Goal: Task Accomplishment & Management: Complete application form

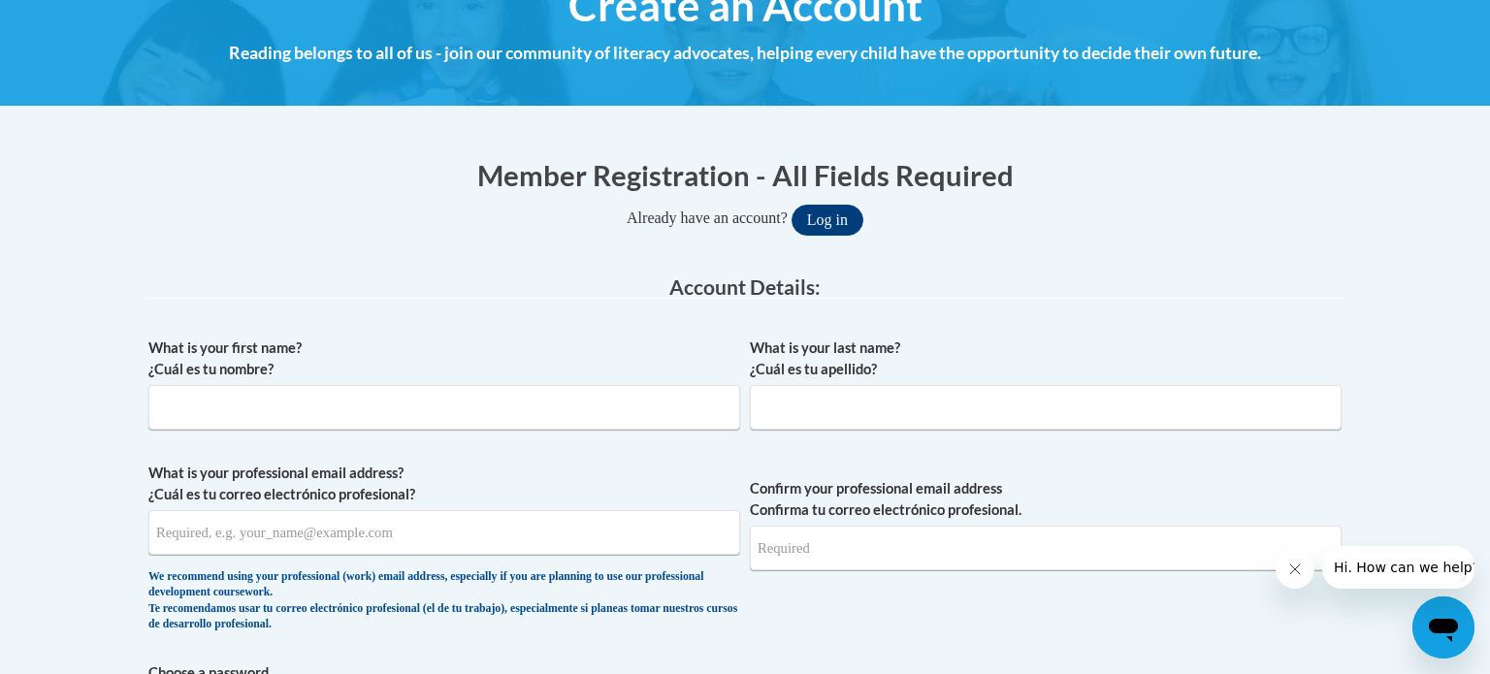
scroll to position [286, 0]
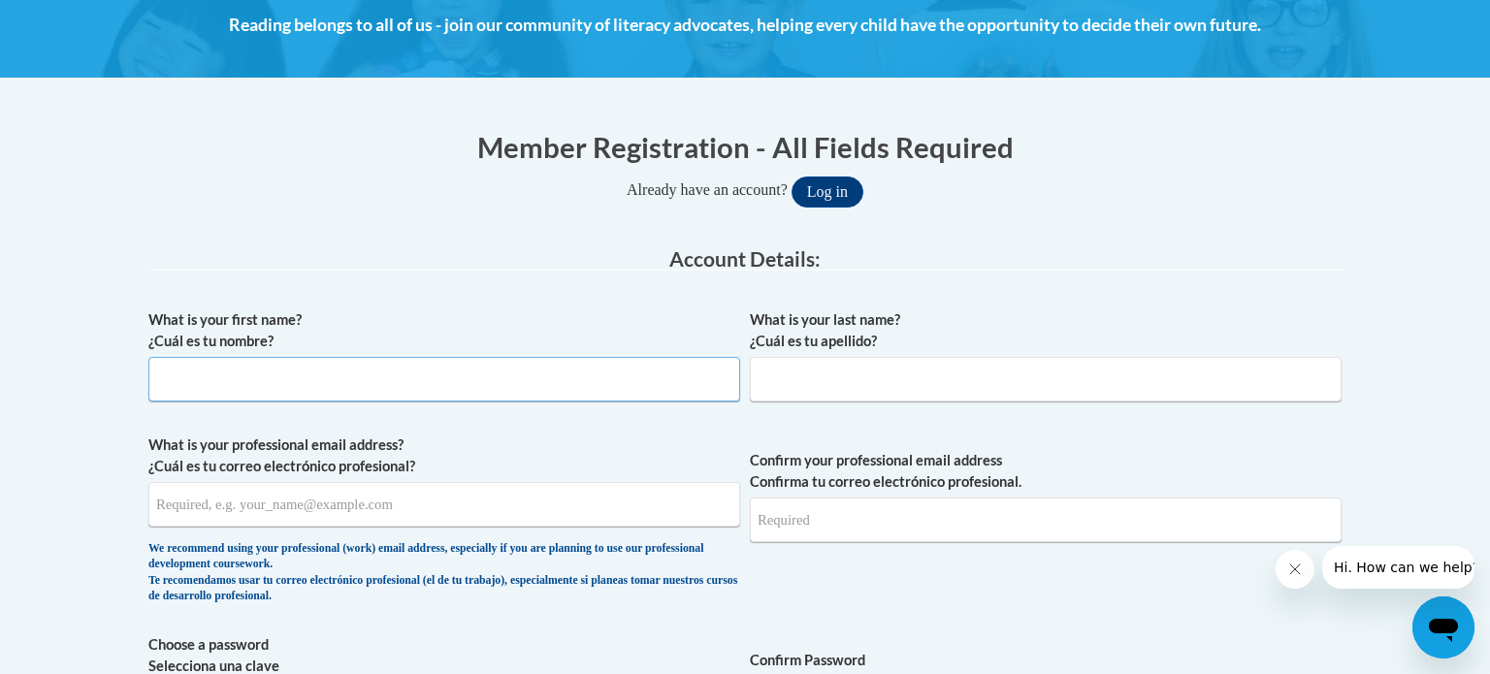
click at [622, 382] on input "What is your first name? ¿Cuál es tu nombre?" at bounding box center [444, 379] width 592 height 45
type input "[PERSON_NAME]"
type input "Birch"
type input "[EMAIL_ADDRESS][DOMAIN_NAME]"
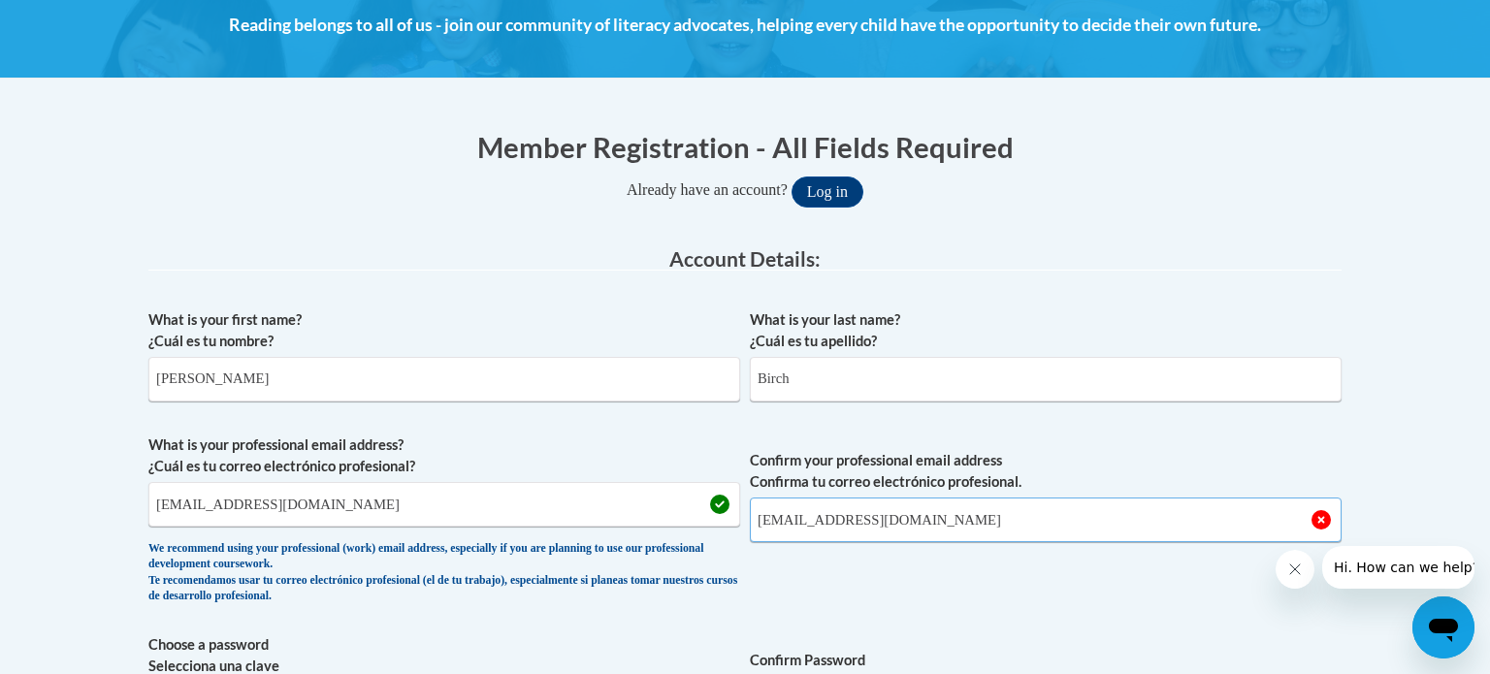
type input "[EMAIL_ADDRESS][DOMAIN_NAME]"
click at [973, 574] on span "Confirm your professional email address Confirma tu correo electrónico profesio…" at bounding box center [1046, 524] width 592 height 179
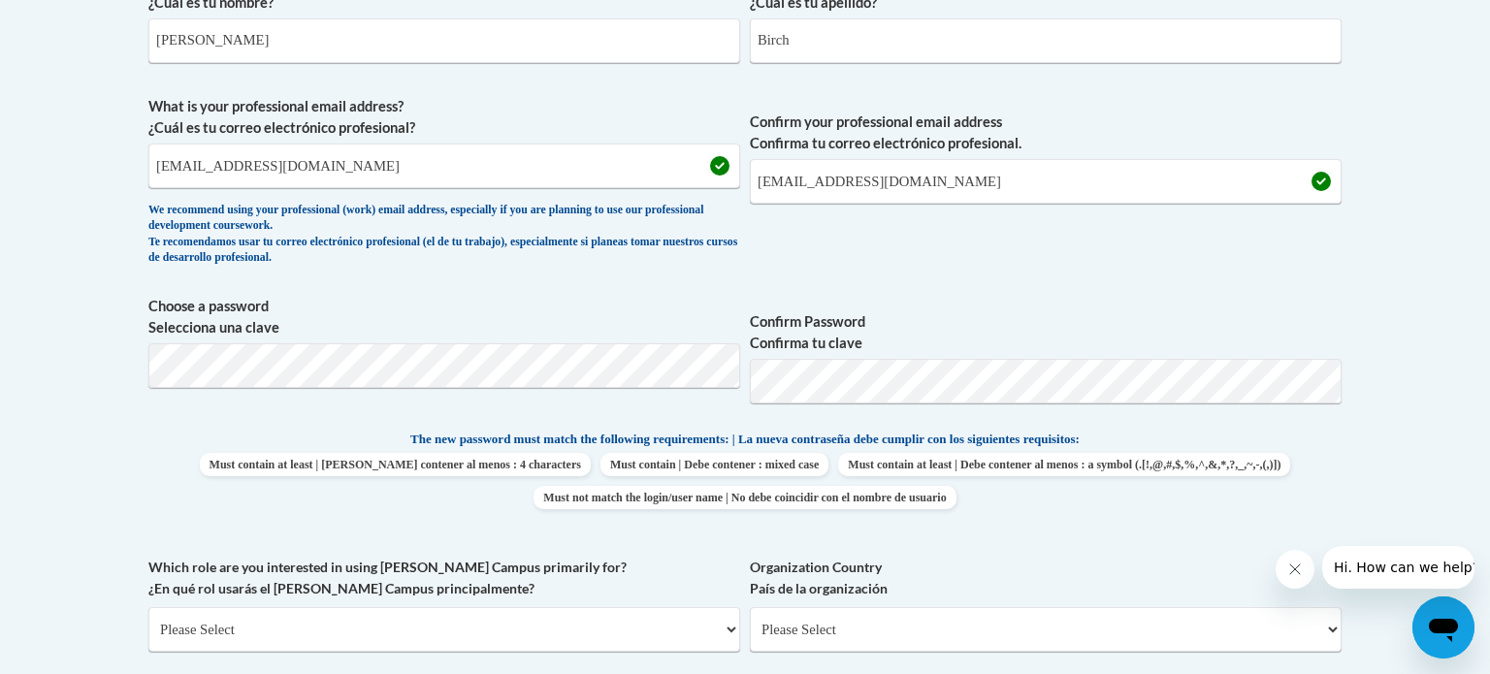
scroll to position [627, 0]
click at [176, 465] on span "Must contain at least | Debe contener al menos : 4 characters Must contain | De…" at bounding box center [744, 479] width 1193 height 56
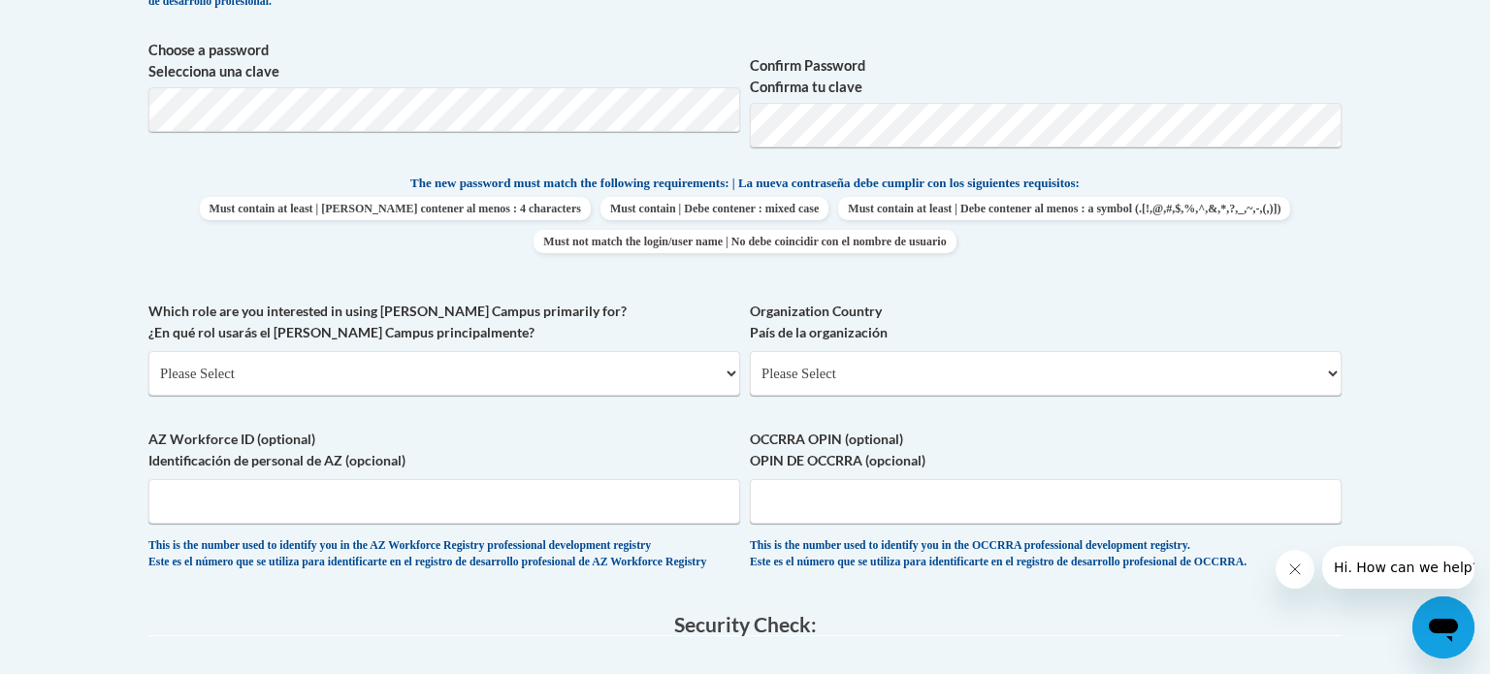
scroll to position [878, 0]
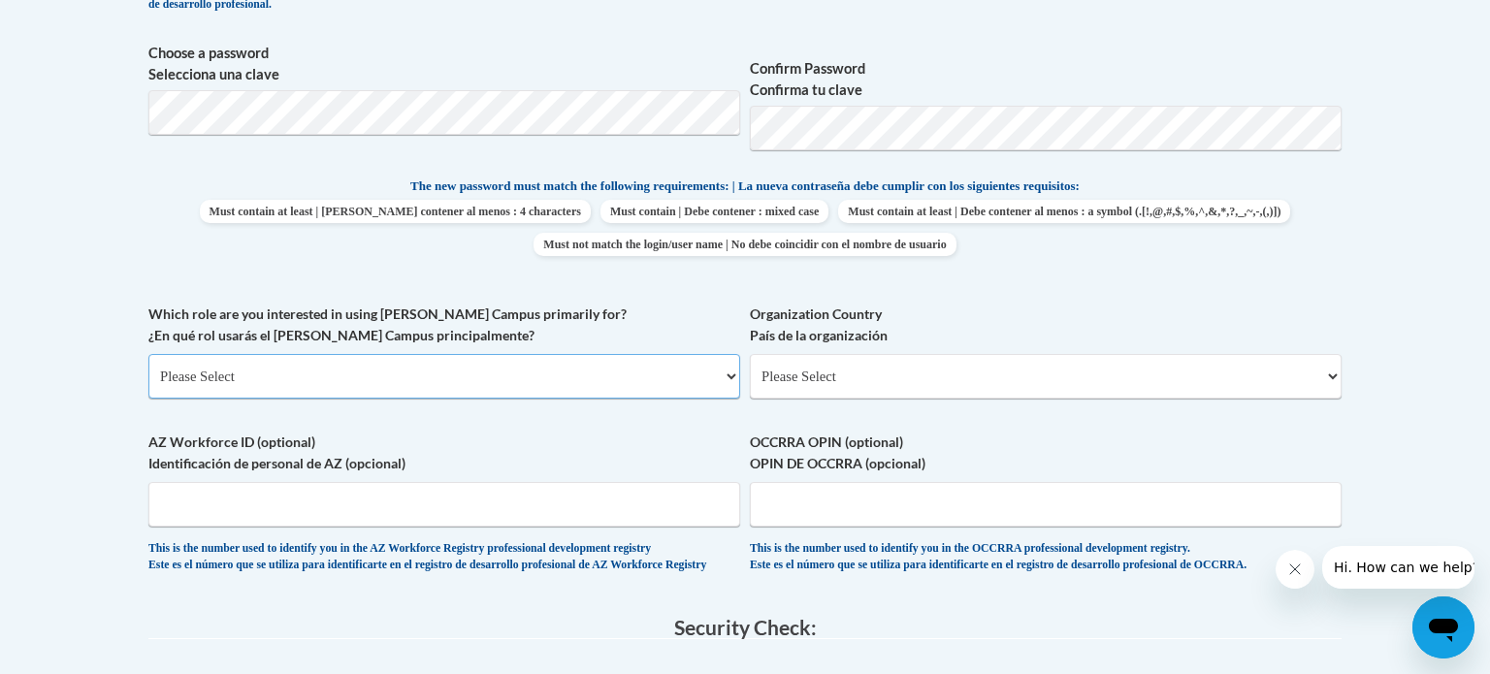
click at [218, 390] on select "Please Select College/University | Colegio/Universidad Community/Nonprofit Part…" at bounding box center [444, 376] width 592 height 45
select select "fbf2d438-af2f-41f8-98f1-81c410e29de3"
click at [148, 354] on select "Please Select College/University | Colegio/Universidad Community/Nonprofit Part…" at bounding box center [444, 376] width 592 height 45
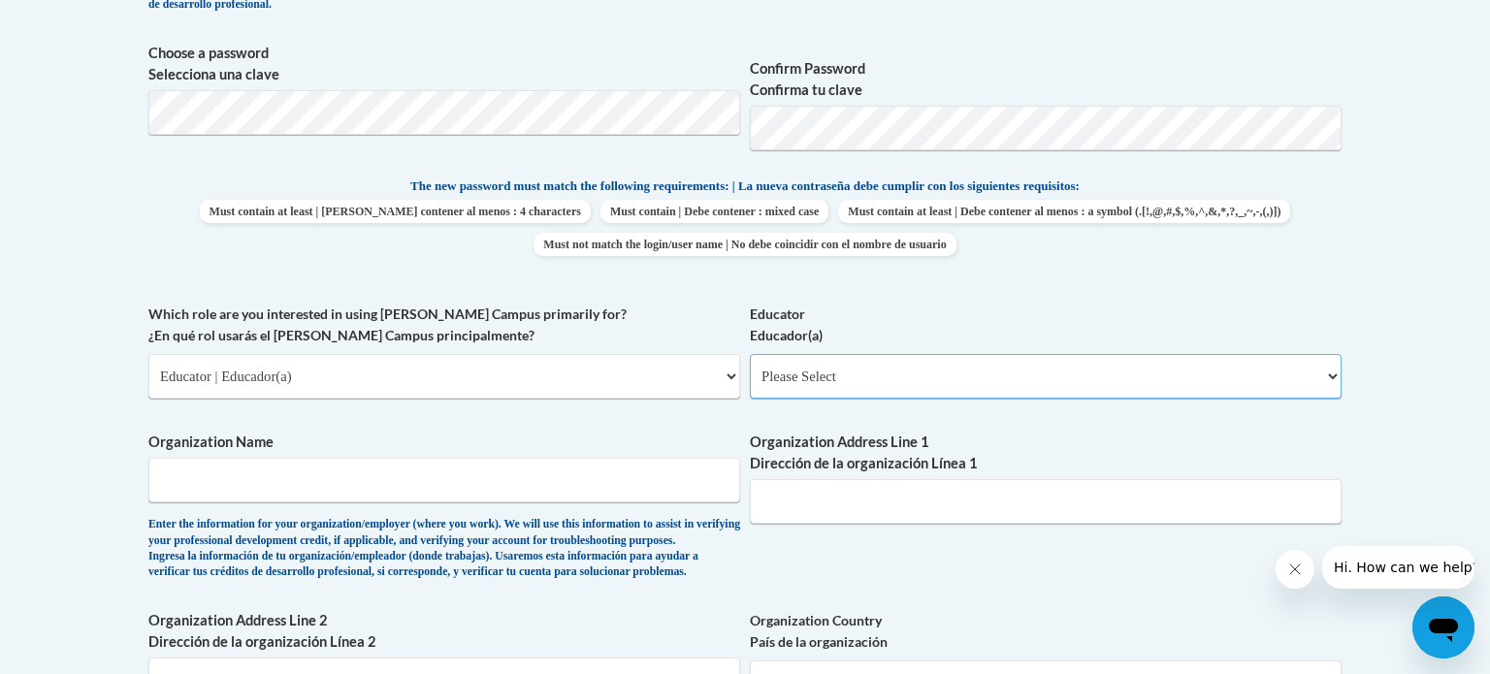
click at [774, 384] on select "Please Select Early Learning/Daycare Teacher/Family Home Care Provider | Maestr…" at bounding box center [1046, 376] width 592 height 45
select select "8e40623d-54d0-45cd-9f92-5df65cd3f8cf"
click at [750, 354] on select "Please Select Early Learning/Daycare Teacher/Family Home Care Provider | Maestr…" at bounding box center [1046, 376] width 592 height 45
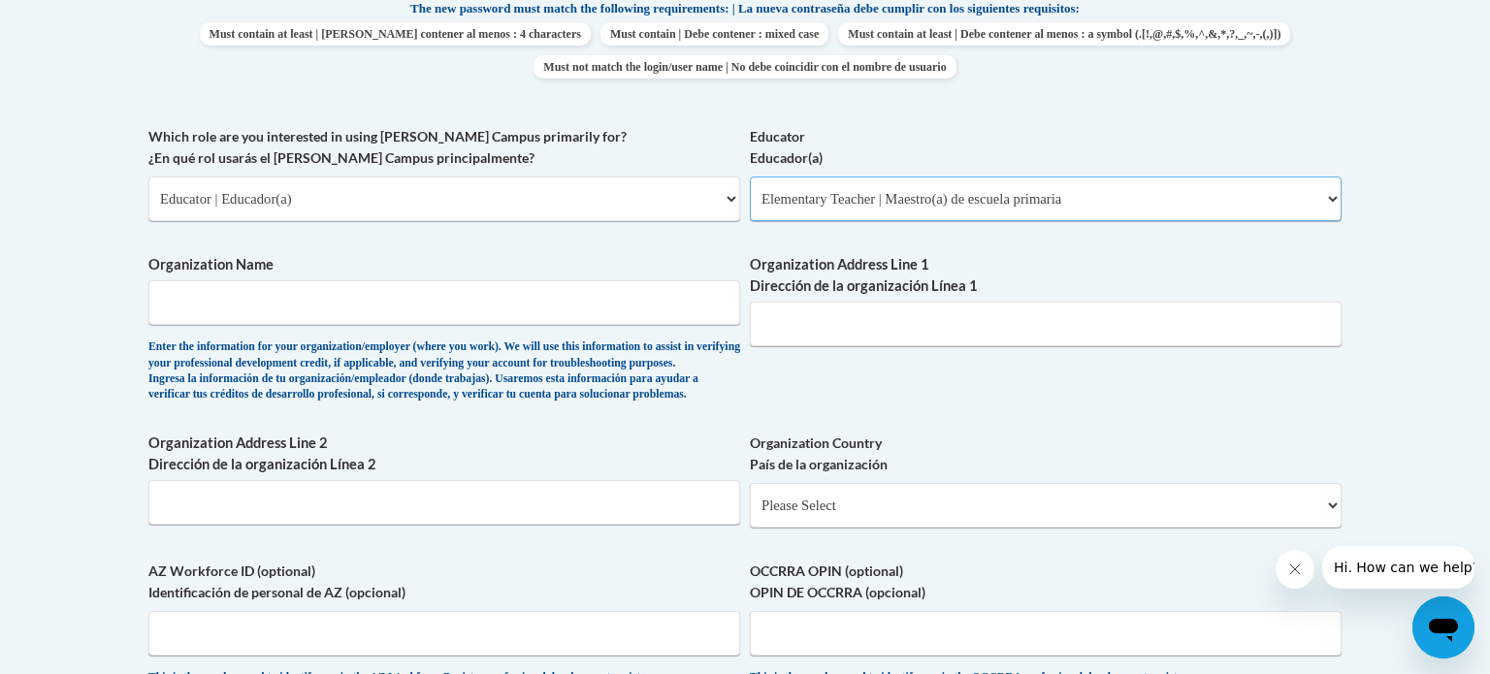
scroll to position [1053, 0]
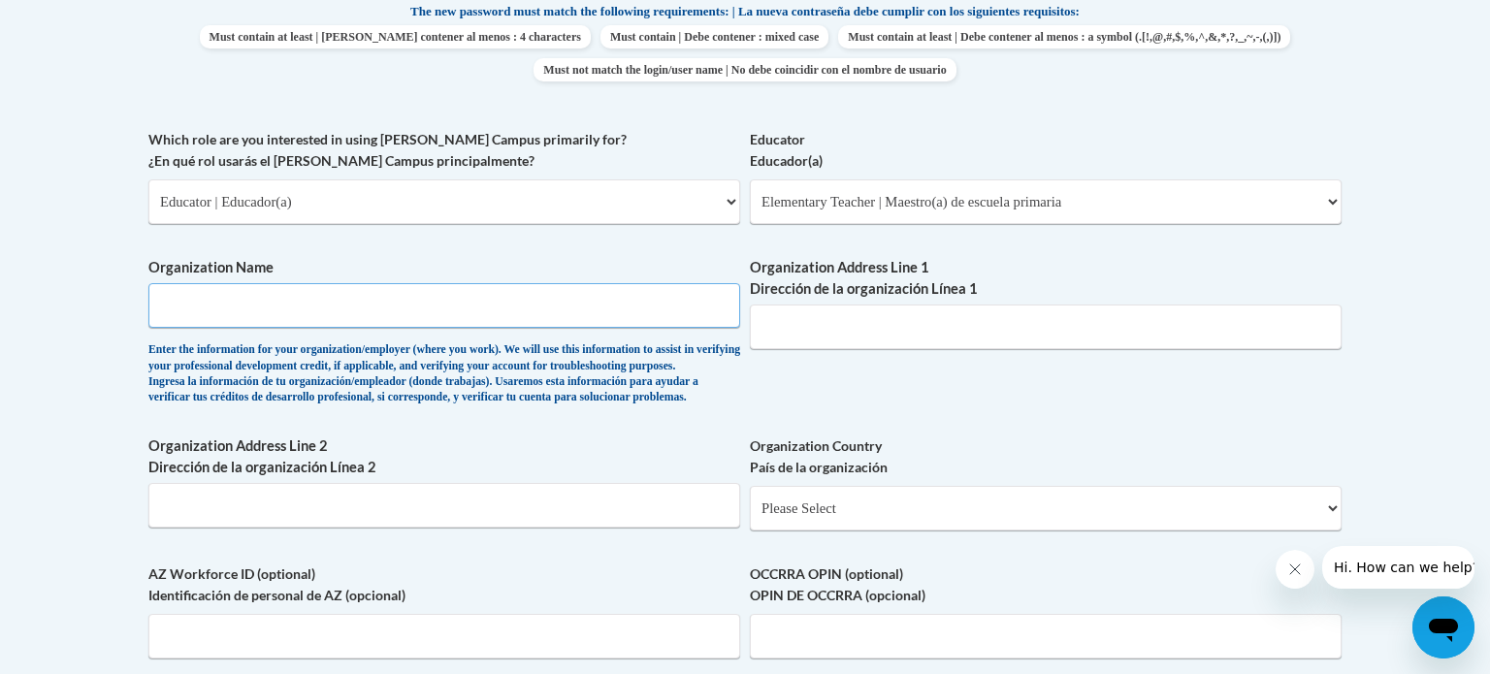
click at [465, 299] on input "Organization Name" at bounding box center [444, 305] width 592 height 45
type input "[GEOGRAPHIC_DATA]"
click at [946, 334] on input "Organization Address Line 1 Dirección de la organización Línea 1" at bounding box center [1046, 327] width 592 height 45
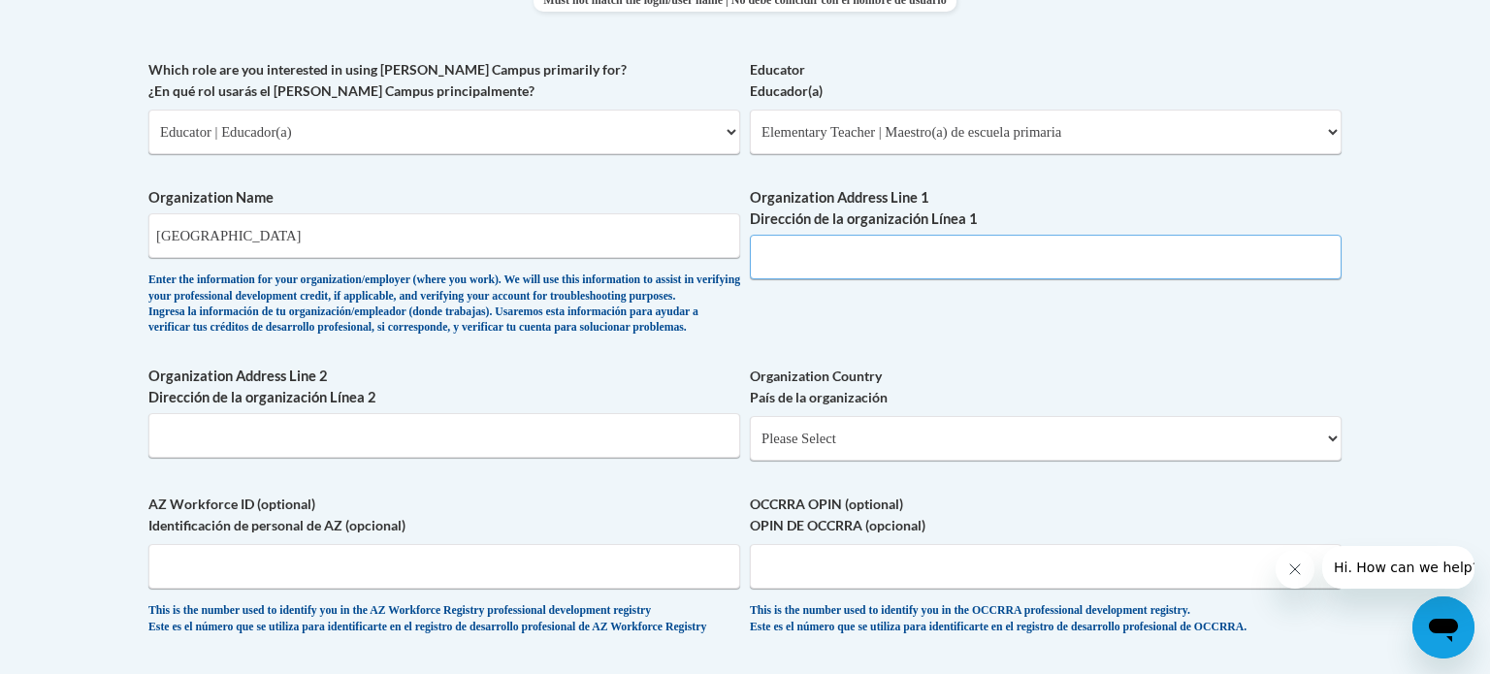
scroll to position [1168, 0]
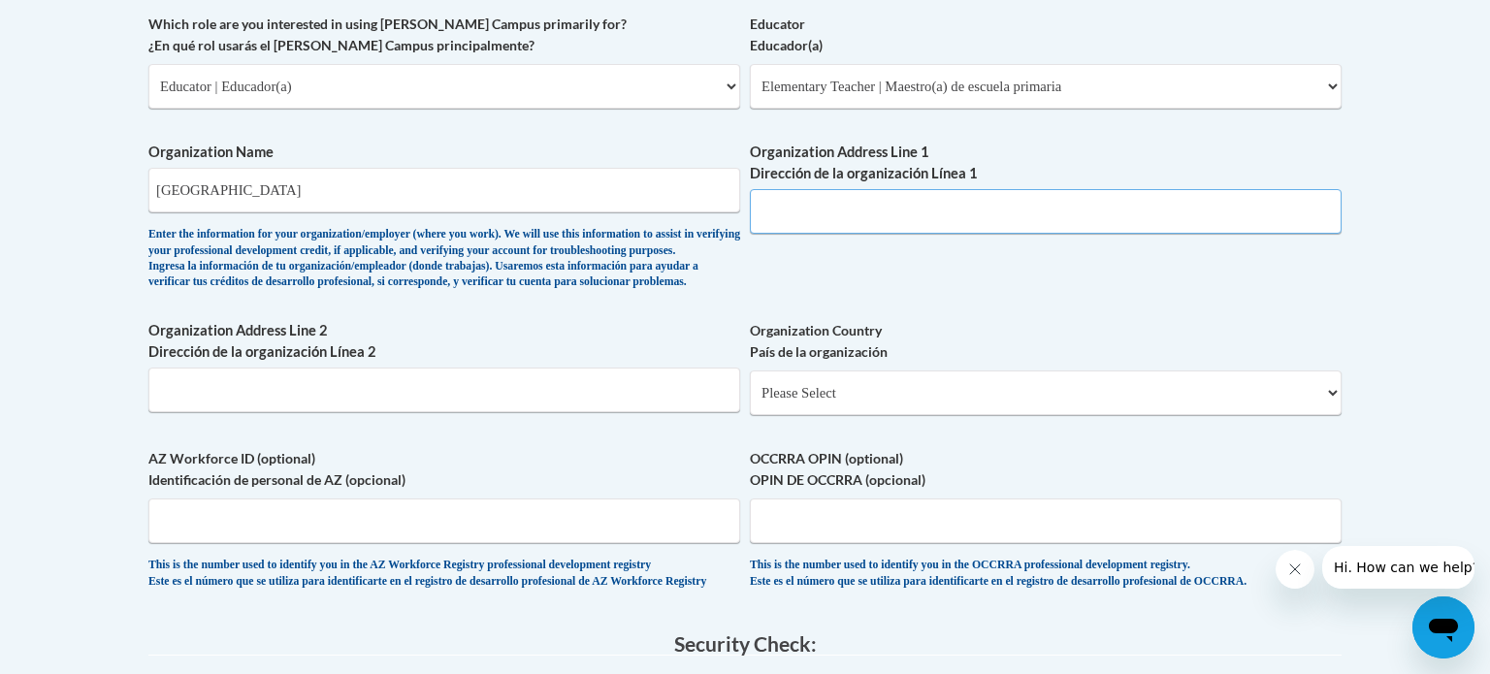
click at [809, 211] on input "Organization Address Line 1 Dirección de la organización Línea 1" at bounding box center [1046, 211] width 592 height 45
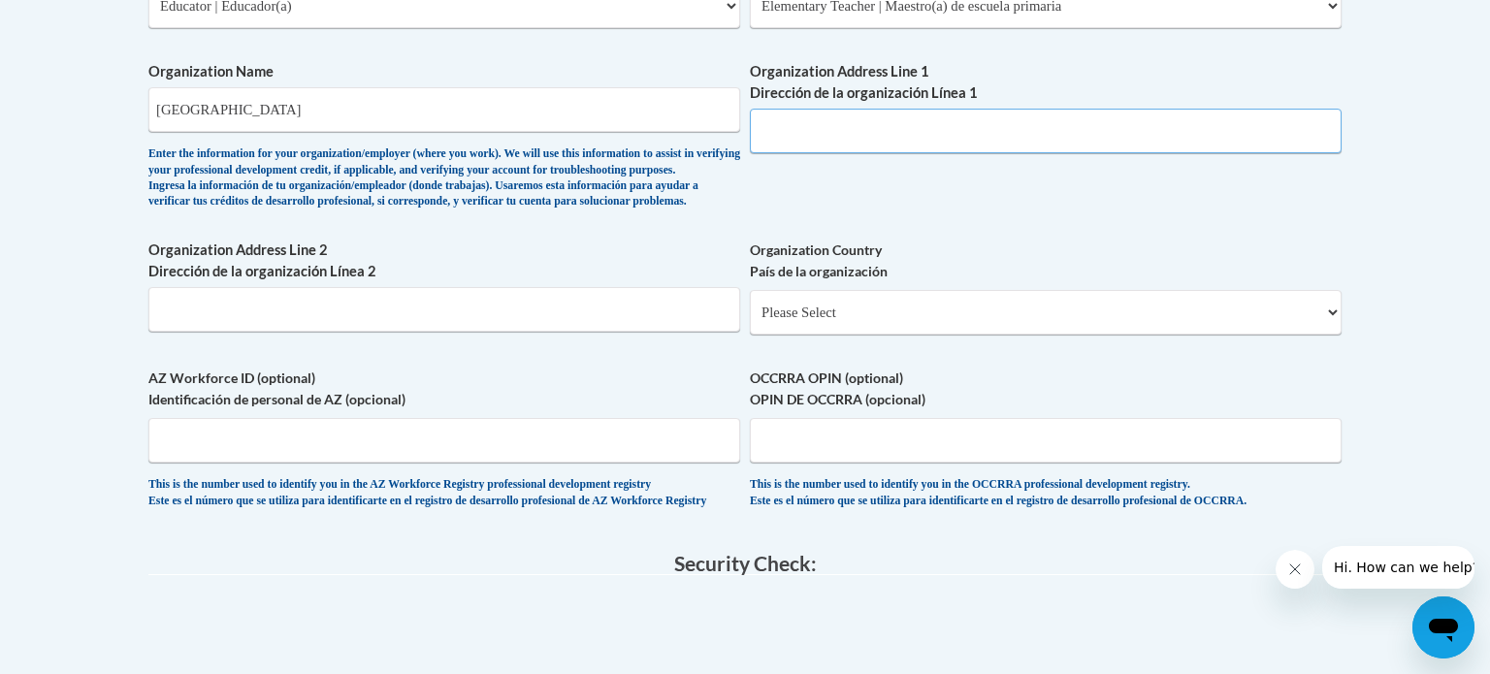
scroll to position [1270, 0]
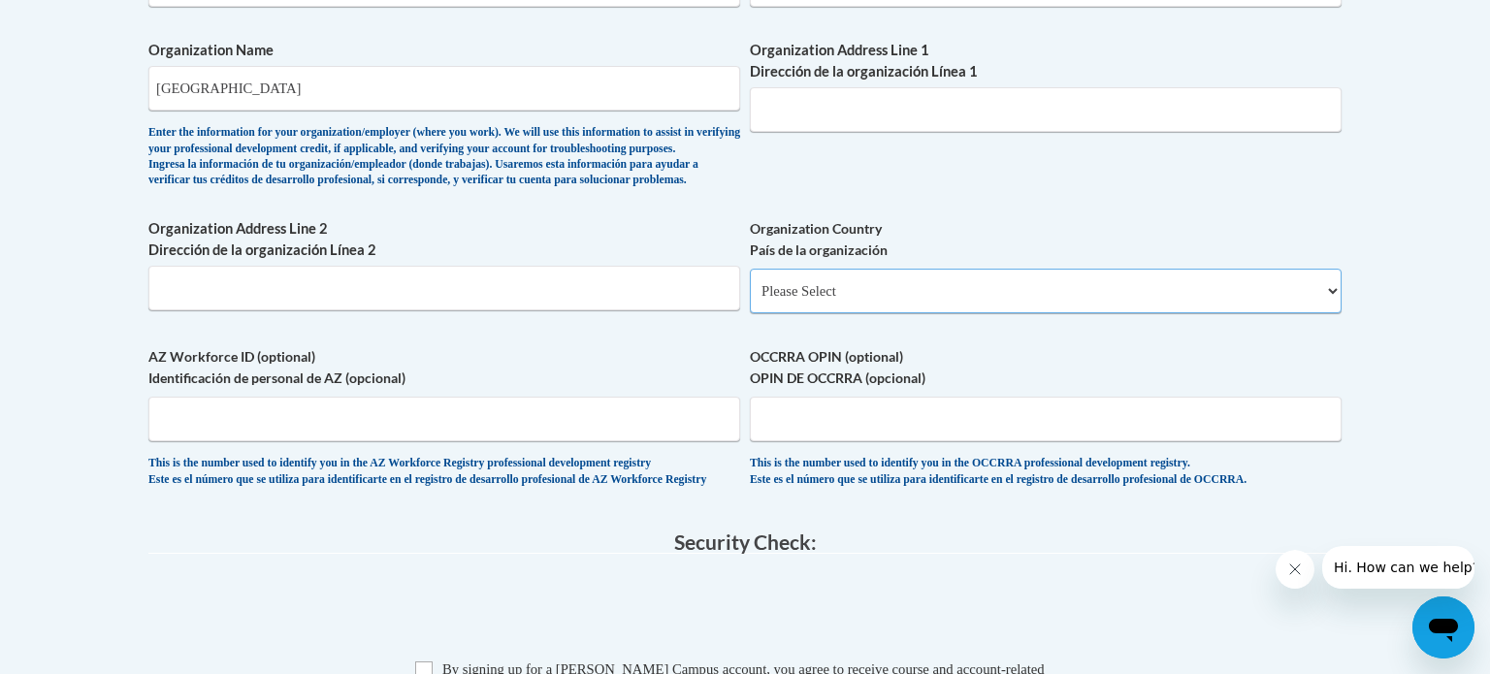
click at [793, 313] on select "Please Select [GEOGRAPHIC_DATA] | [GEOGRAPHIC_DATA] Outside of [GEOGRAPHIC_DATA…" at bounding box center [1046, 291] width 592 height 45
select select "ad49bcad-a171-4b2e-b99c-48b446064914"
click at [750, 300] on select "Please Select [GEOGRAPHIC_DATA] | [GEOGRAPHIC_DATA] Outside of [GEOGRAPHIC_DATA…" at bounding box center [1046, 291] width 592 height 45
select select
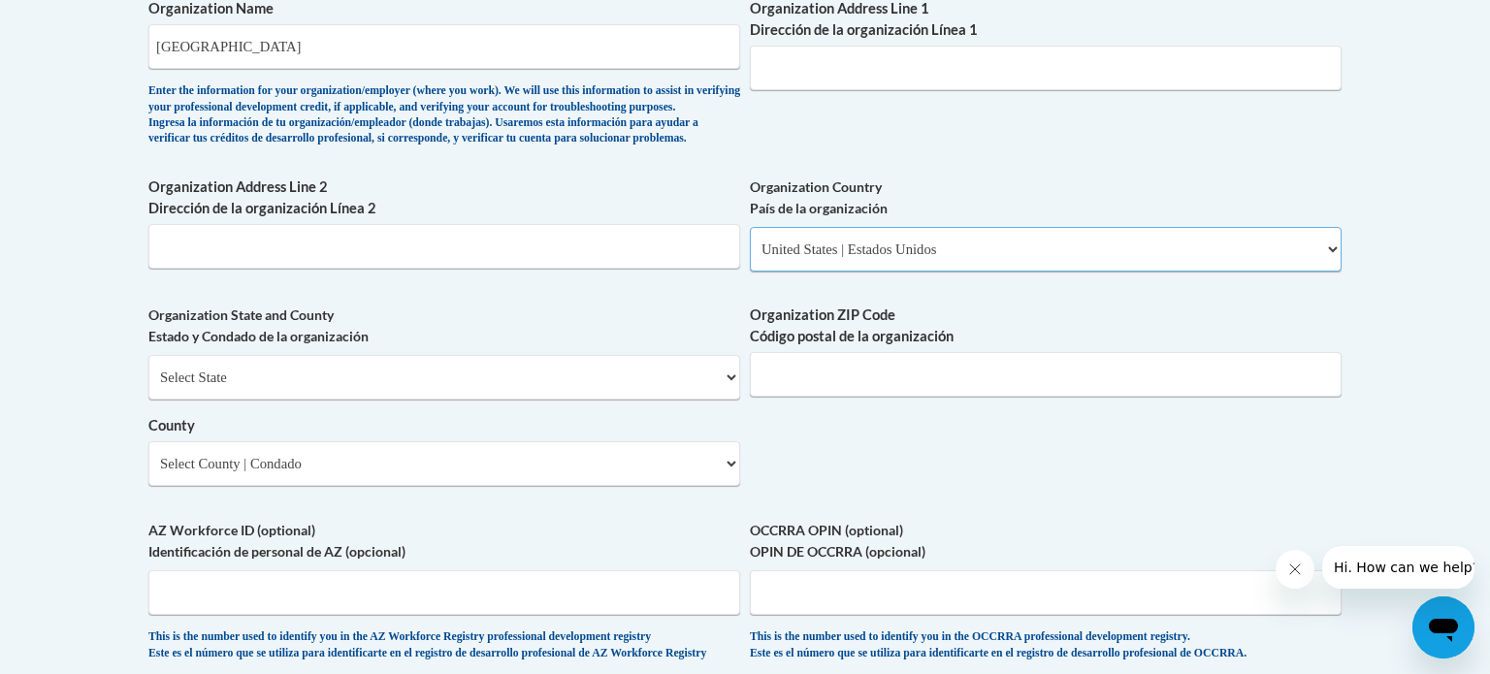
scroll to position [1324, 0]
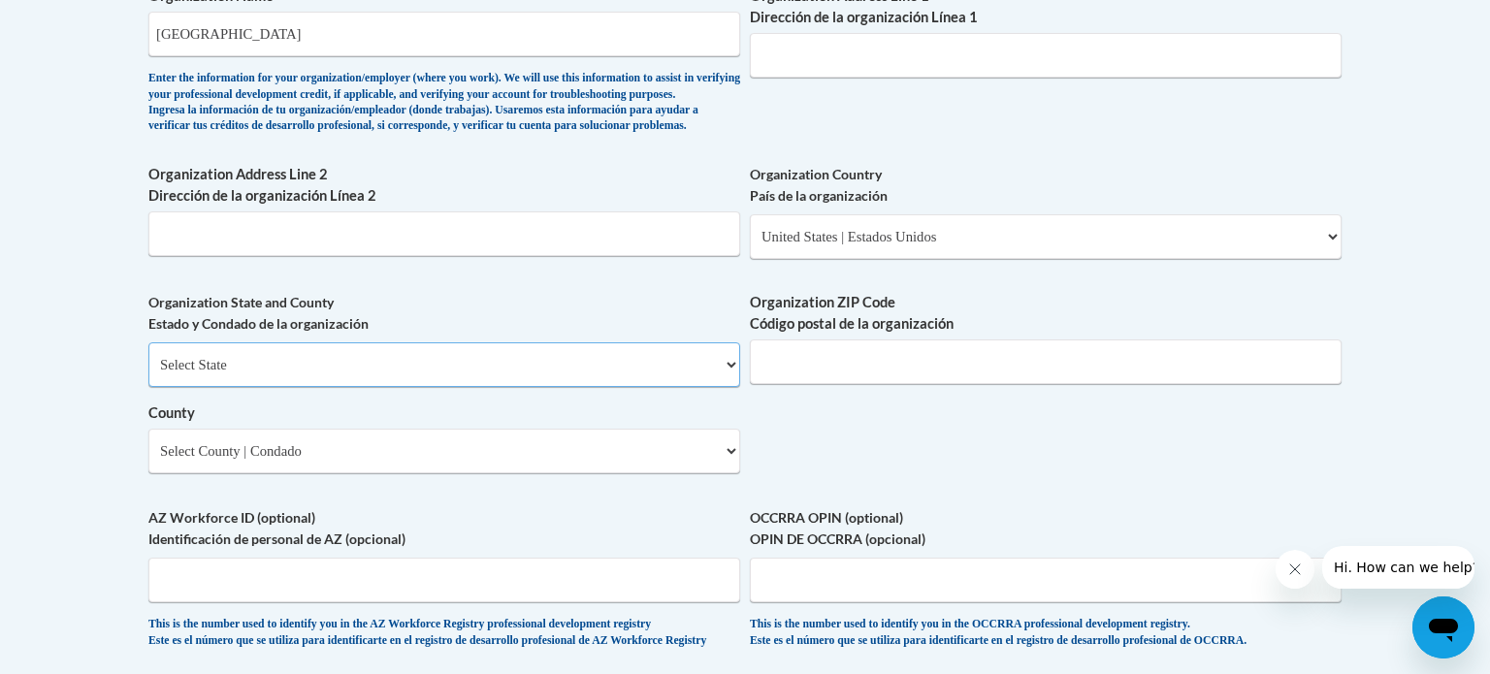
click at [609, 387] on select "Select State [US_STATE] [US_STATE] [US_STATE] [US_STATE] [US_STATE] [US_STATE] …" at bounding box center [444, 364] width 592 height 45
select select "[US_STATE]"
click at [148, 373] on select "Select State [US_STATE] [US_STATE] [US_STATE] [US_STATE] [US_STATE] [US_STATE] …" at bounding box center [444, 364] width 592 height 45
click at [666, 461] on select "Select County [GEOGRAPHIC_DATA] [GEOGRAPHIC_DATA] [PERSON_NAME][GEOGRAPHIC_DATA…" at bounding box center [444, 451] width 592 height 45
select select "[US_STATE]"
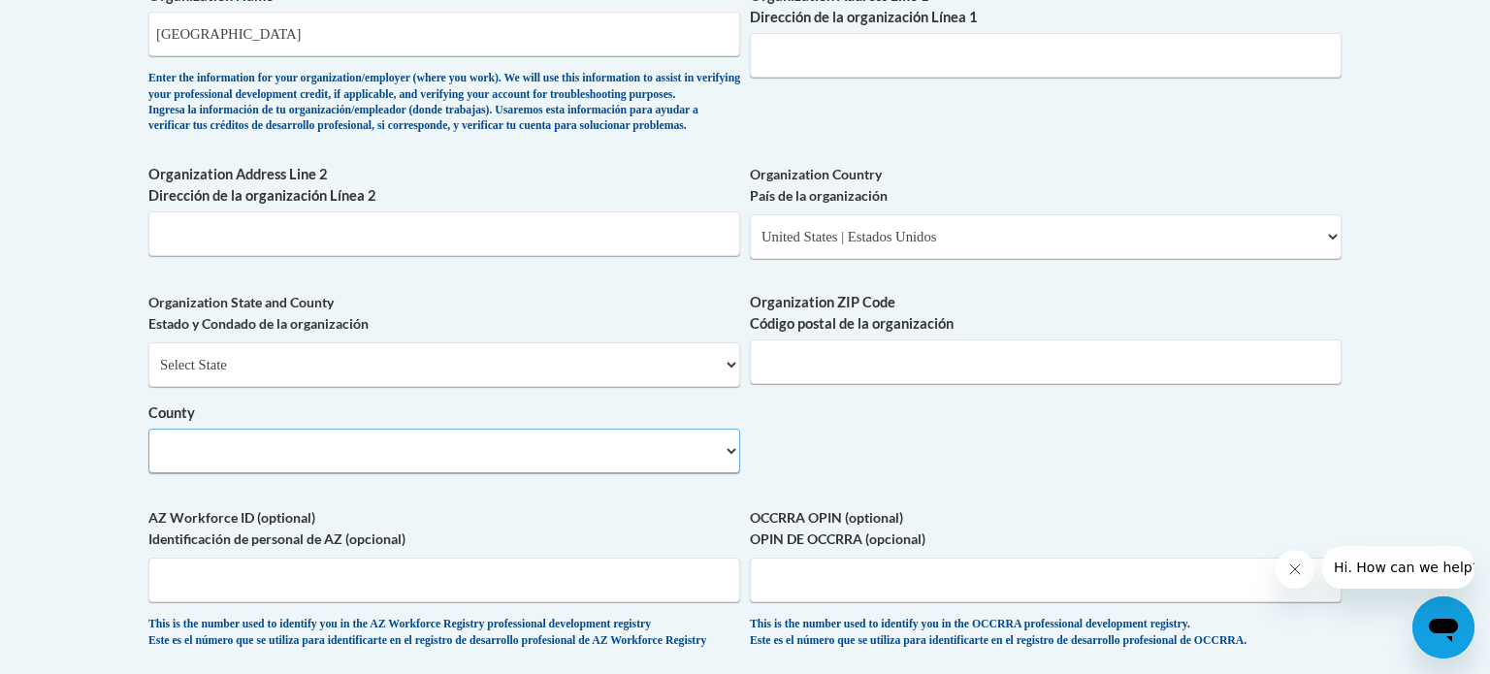
click at [148, 460] on select "Select County [GEOGRAPHIC_DATA] [GEOGRAPHIC_DATA] [PERSON_NAME][GEOGRAPHIC_DATA…" at bounding box center [444, 451] width 592 height 45
click at [816, 384] on input "Organization ZIP Code Código postal de la organización" at bounding box center [1046, 362] width 592 height 45
click at [821, 384] on input "53095" at bounding box center [1046, 362] width 592 height 45
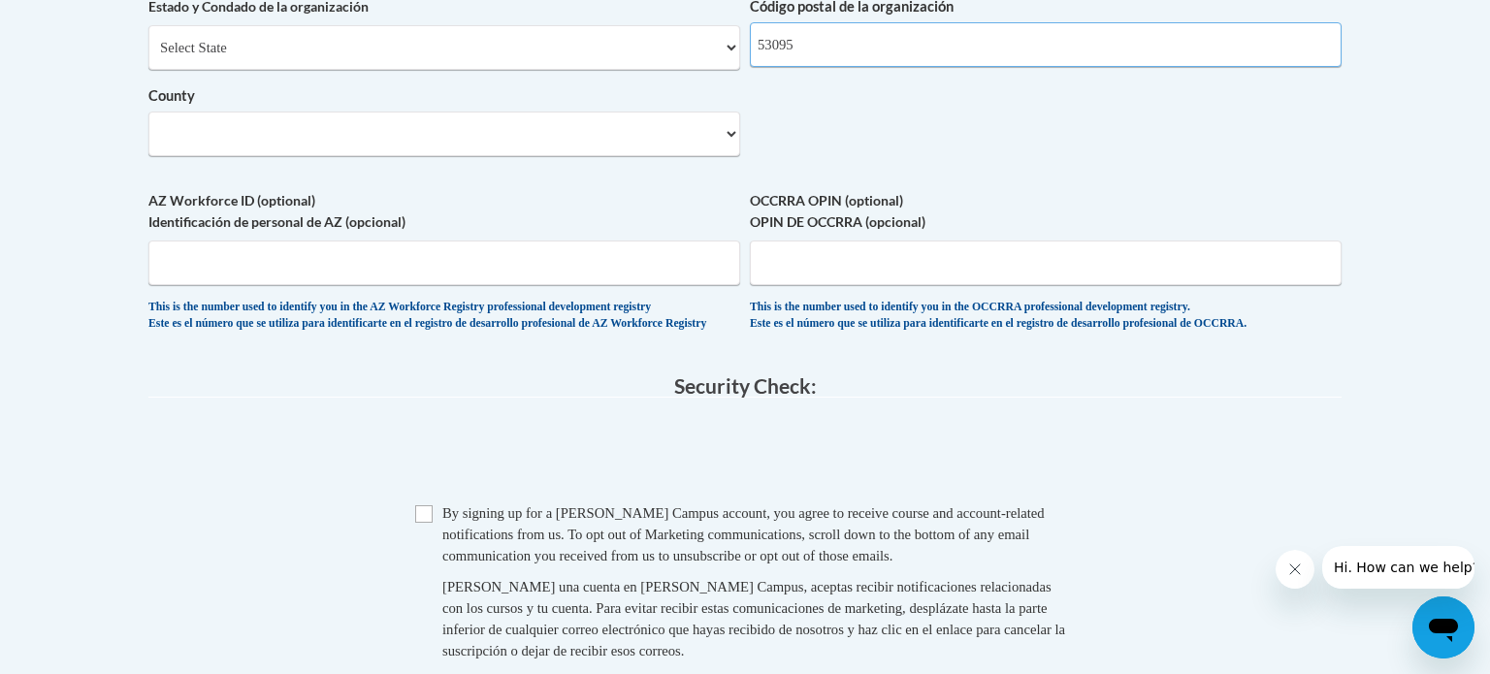
scroll to position [1641, 0]
type input "53095"
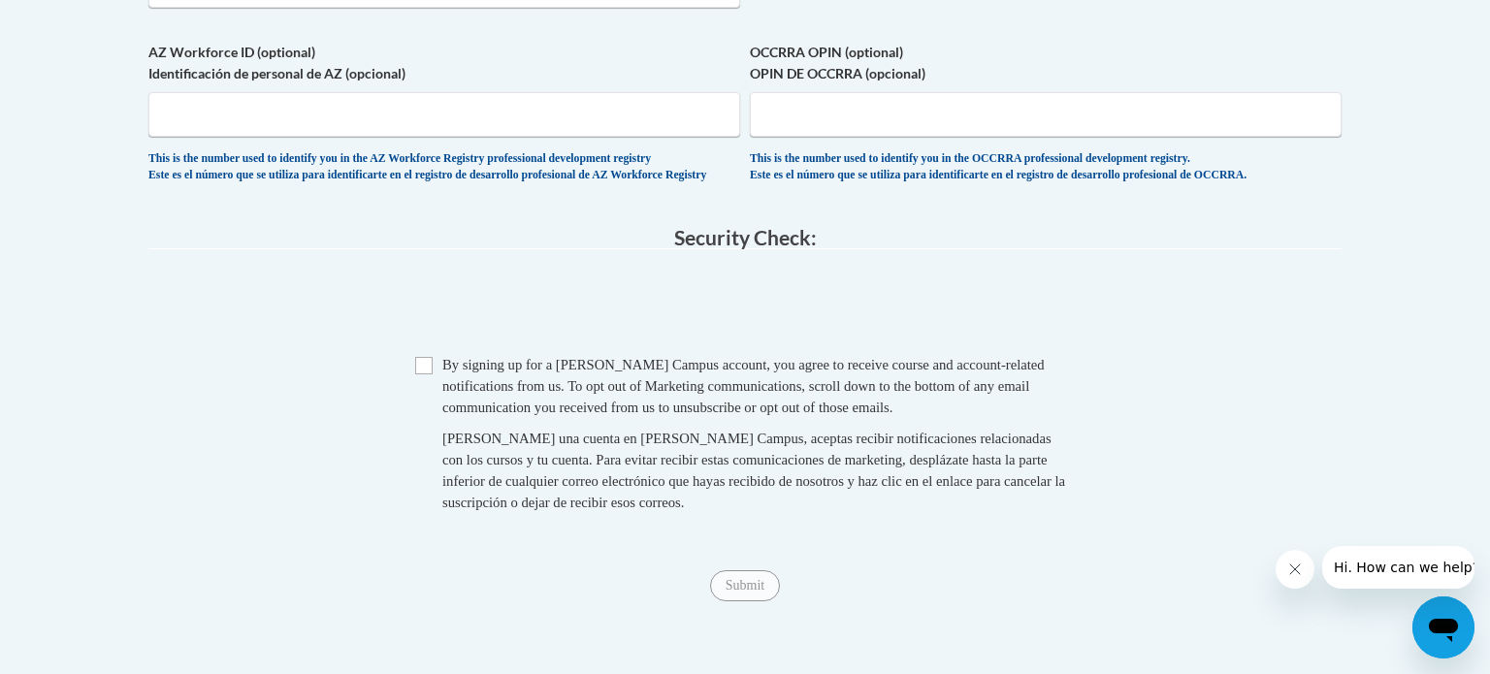
scroll to position [1792, 0]
click at [425, 373] on input "Checkbox" at bounding box center [423, 363] width 17 height 17
checkbox input "true"
click at [739, 600] on input "Submit" at bounding box center [745, 583] width 70 height 31
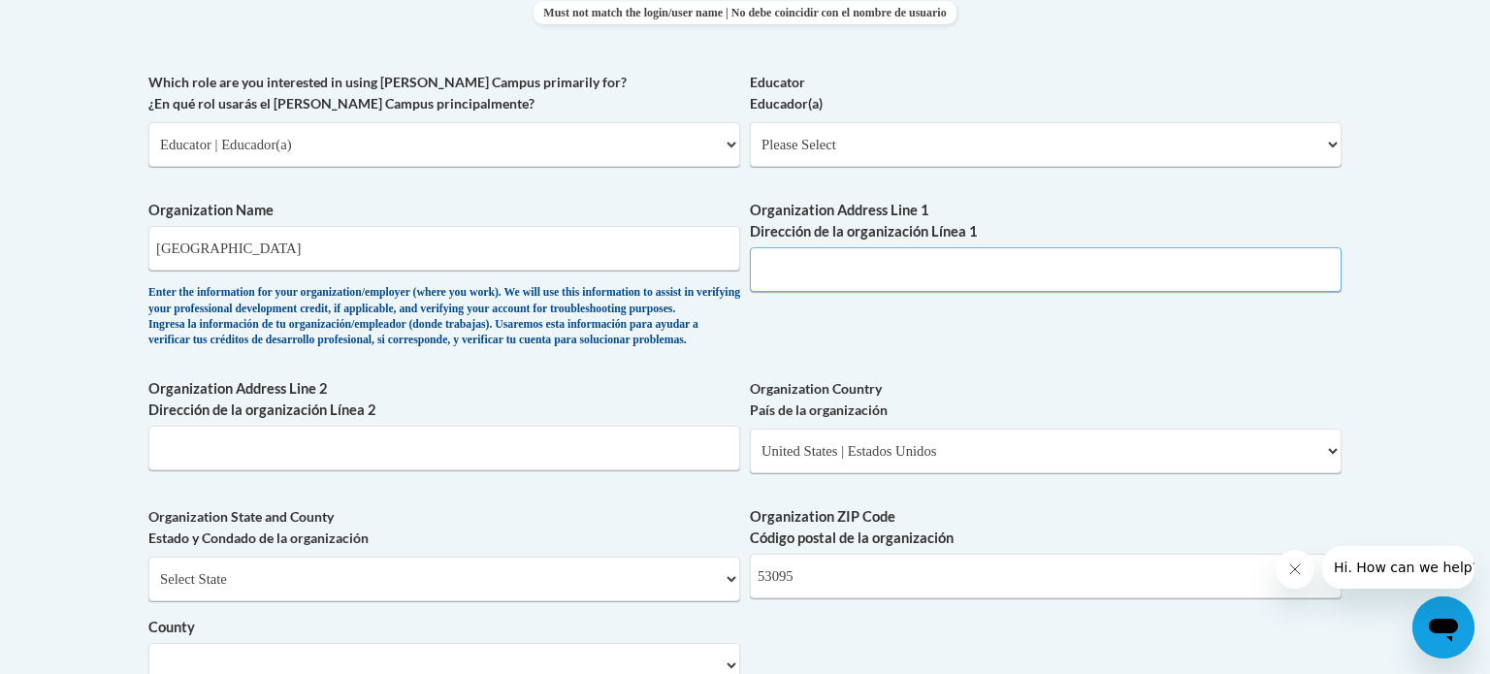
scroll to position [1111, 0]
click at [990, 289] on input "Organization Address Line 1 Dirección de la organización Línea 1" at bounding box center [1046, 268] width 592 height 45
type input "1750 WI-167, [GEOGRAPHIC_DATA], WI 53033"
click at [800, 359] on div "What is your first name? ¿Cuál es tu nombre? [PERSON_NAME] What is your last na…" at bounding box center [744, 178] width 1193 height 1407
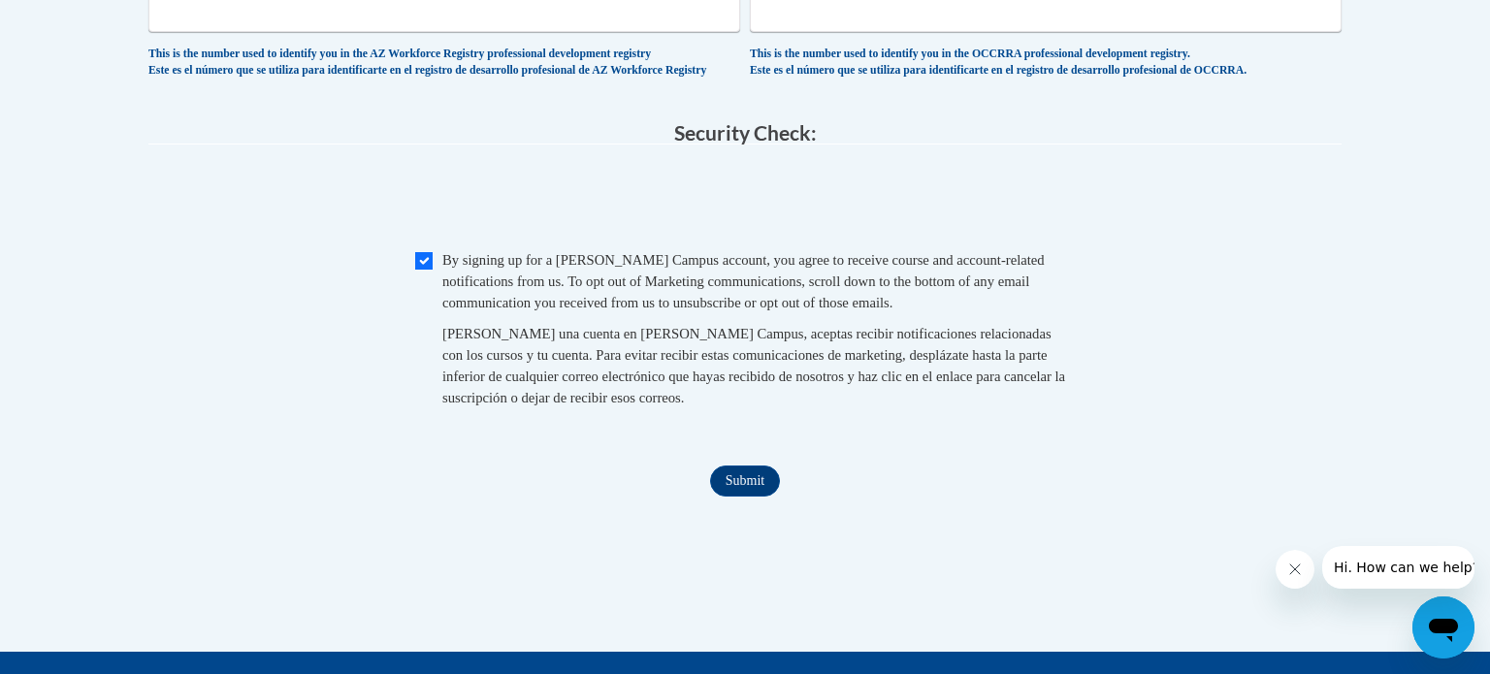
scroll to position [1903, 0]
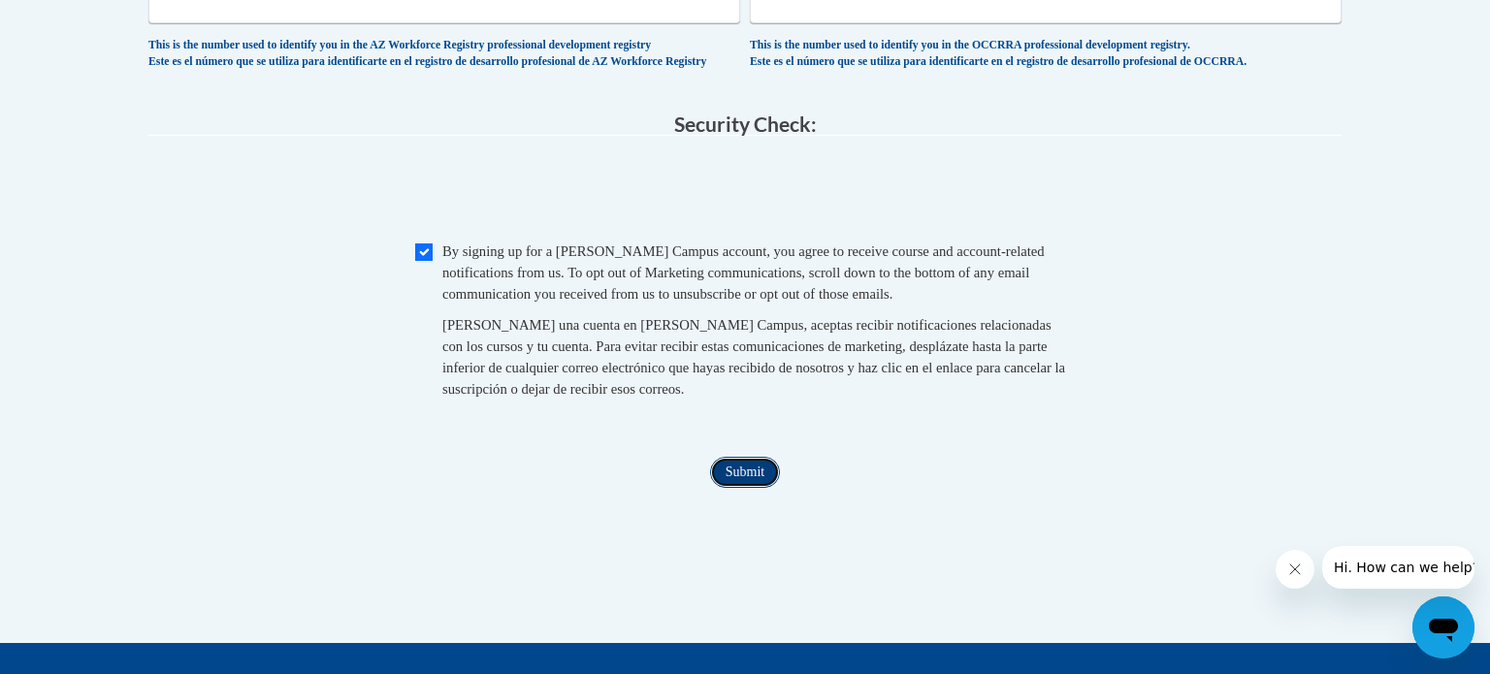
click at [761, 488] on input "Submit" at bounding box center [745, 472] width 70 height 31
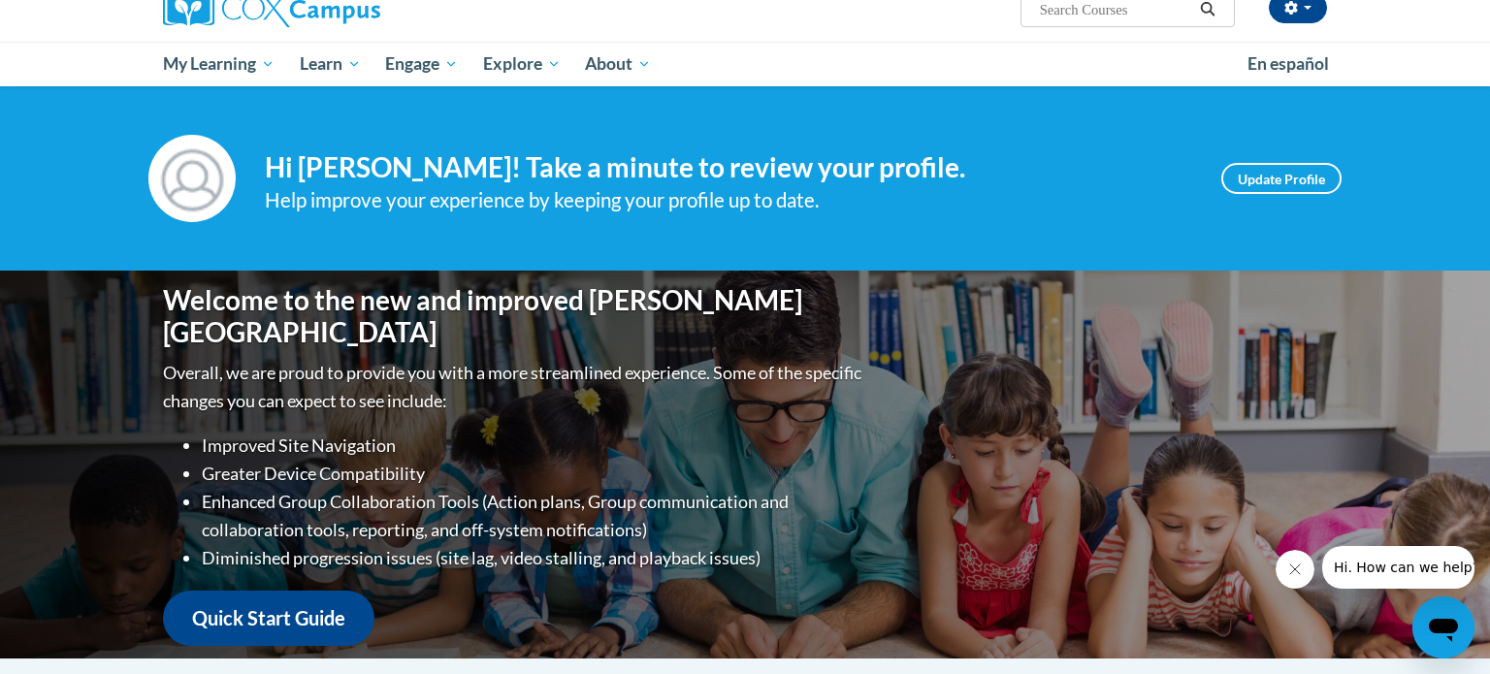
scroll to position [171, 0]
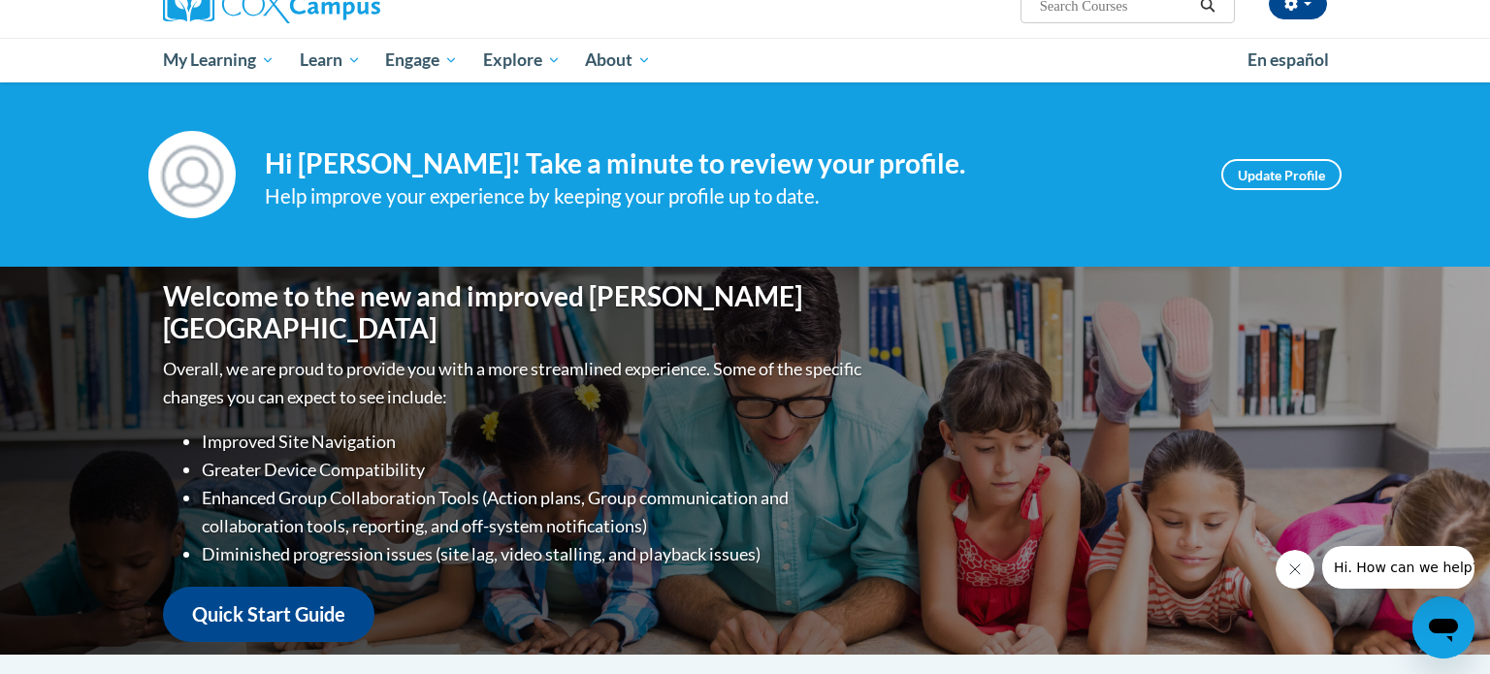
click at [206, 178] on img at bounding box center [191, 174] width 87 height 87
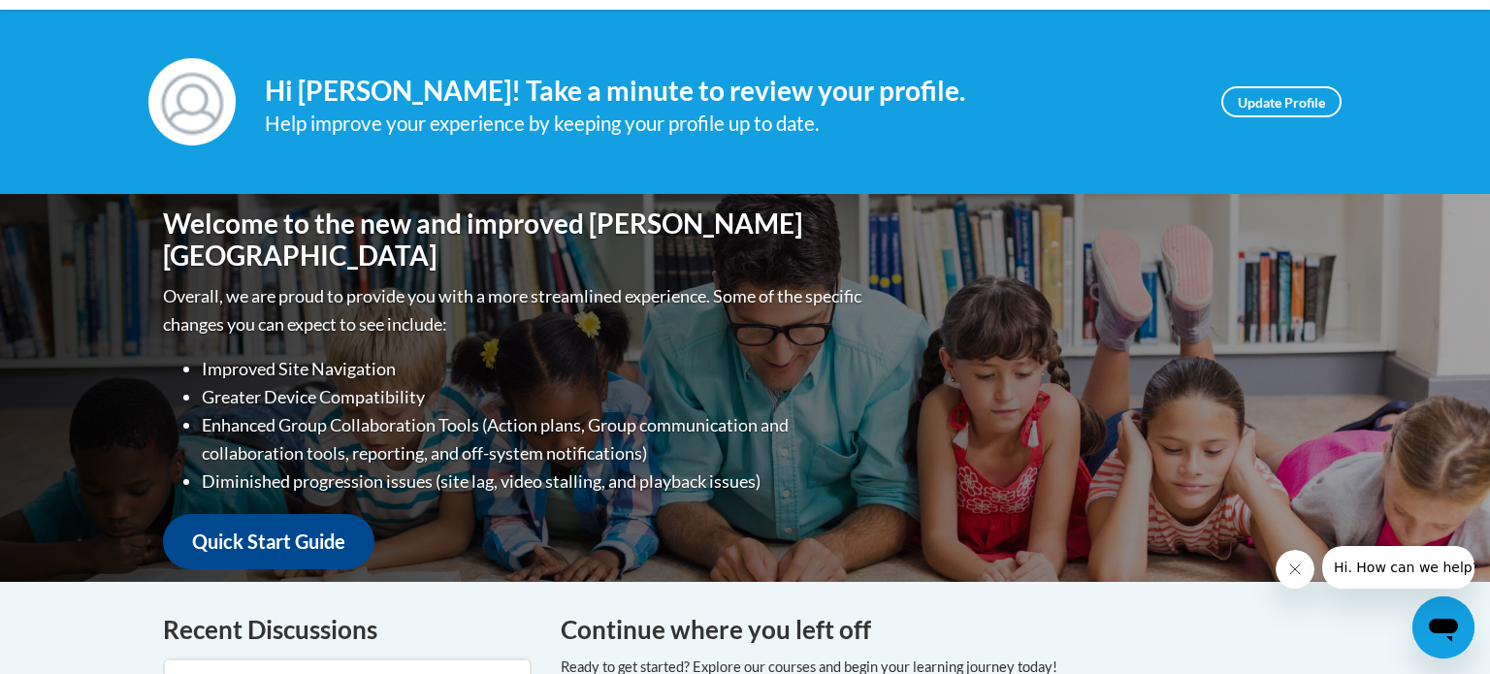
scroll to position [242, 0]
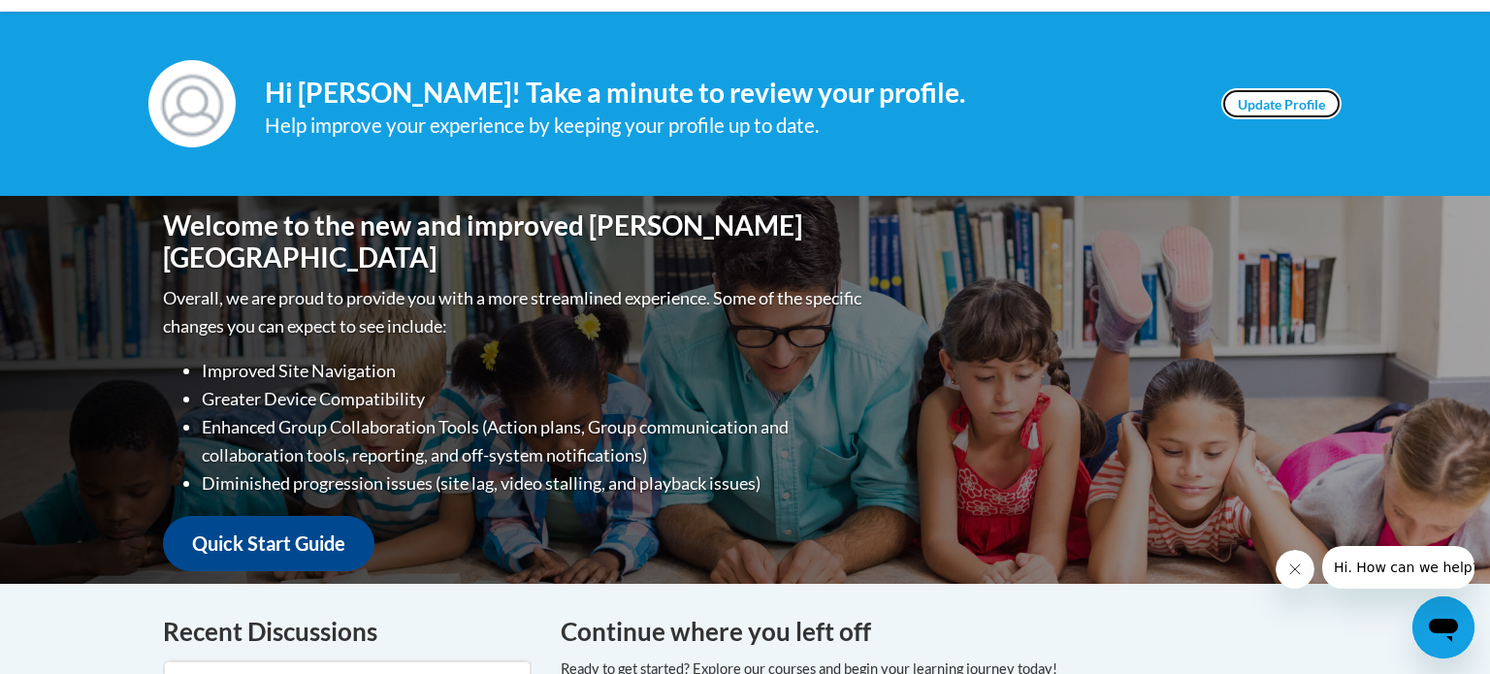
click at [1321, 99] on link "Update Profile" at bounding box center [1281, 103] width 120 height 31
